Goal: Find contact information: Find contact information

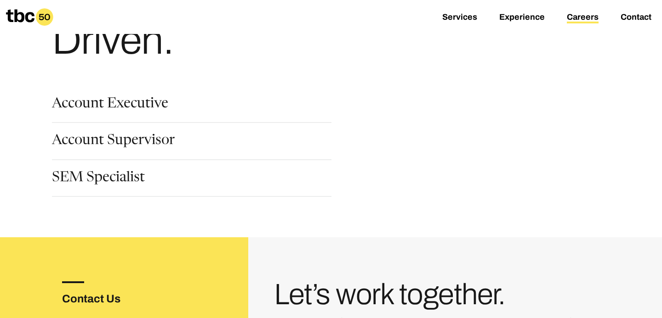
scroll to position [93, 0]
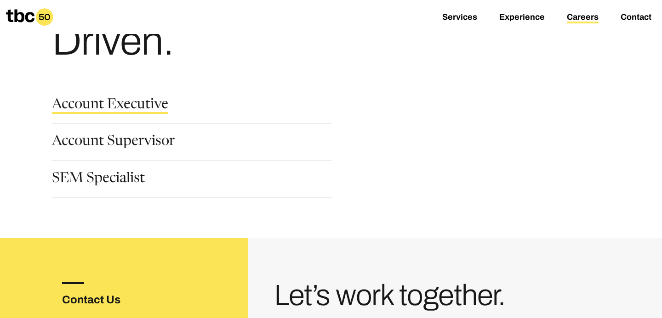
click at [128, 104] on link "Account Executive" at bounding box center [110, 106] width 116 height 16
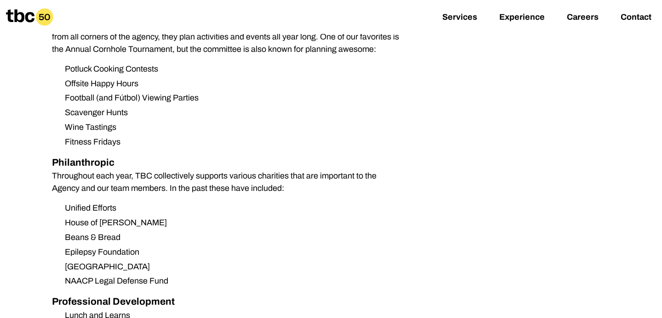
scroll to position [763, 0]
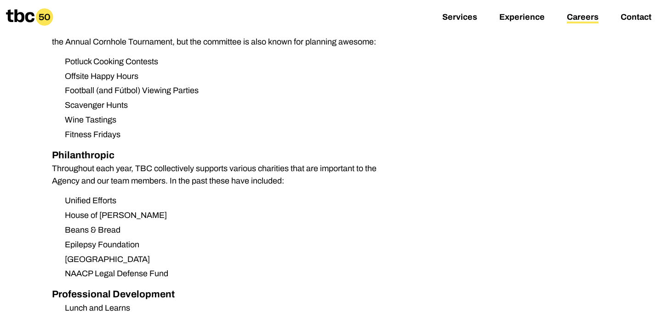
click at [594, 18] on link "Careers" at bounding box center [583, 17] width 32 height 11
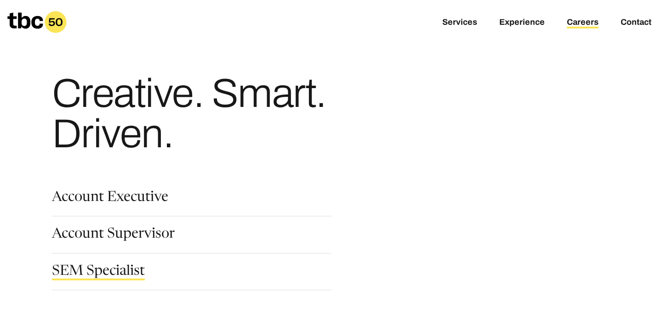
click at [98, 271] on link "SEM Specialist" at bounding box center [98, 273] width 93 height 16
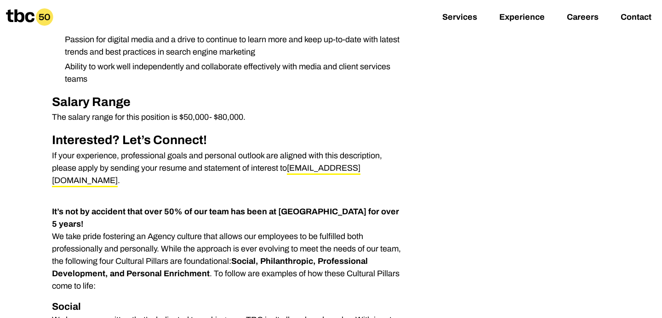
scroll to position [382, 0]
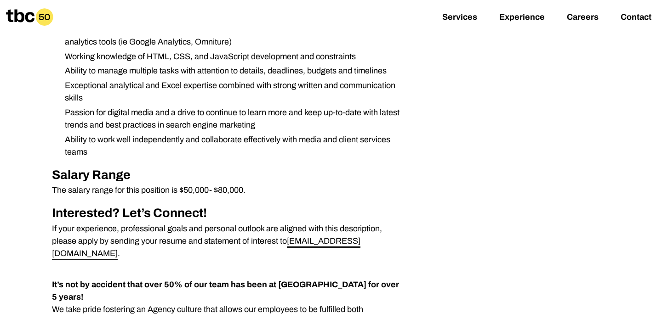
click at [306, 240] on link "[EMAIL_ADDRESS][DOMAIN_NAME]" at bounding box center [206, 249] width 308 height 24
